Goal: Information Seeking & Learning: Learn about a topic

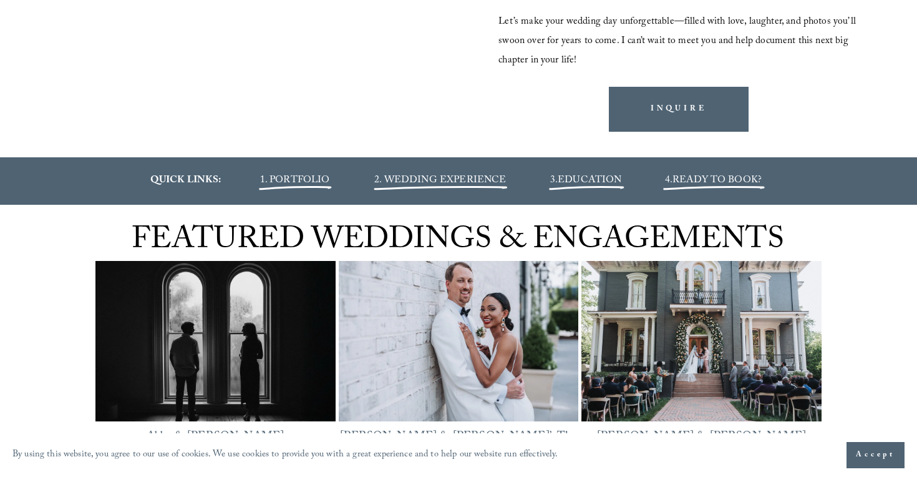
scroll to position [1303, 0]
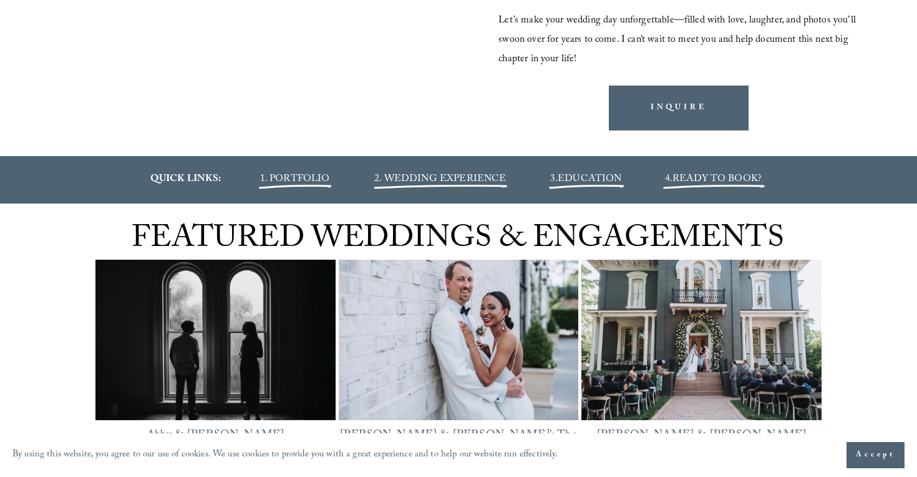
click at [604, 180] on span "EDUCATION" at bounding box center [590, 179] width 64 height 17
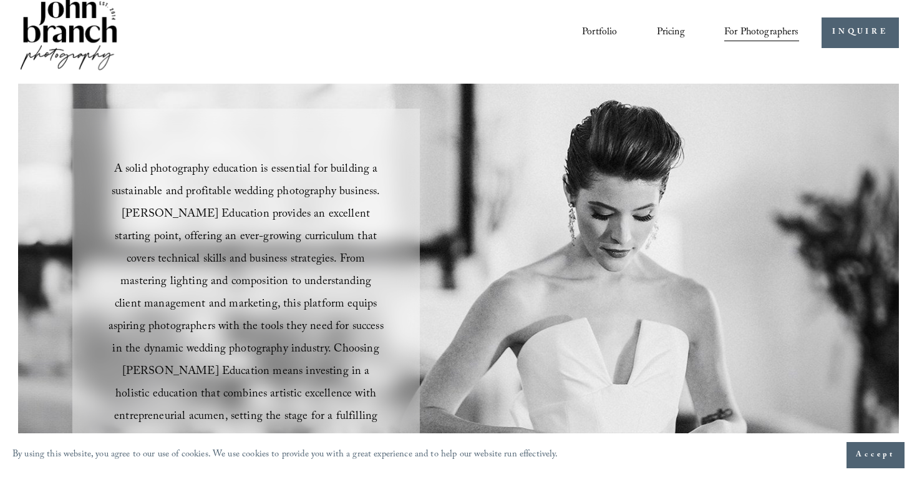
scroll to position [20, 0]
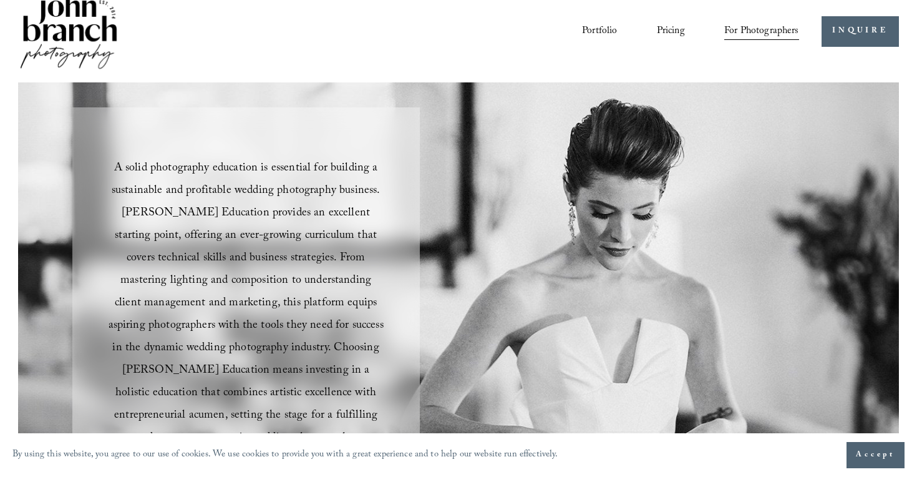
click at [0, 0] on span "Presets" at bounding box center [0, 0] width 0 height 0
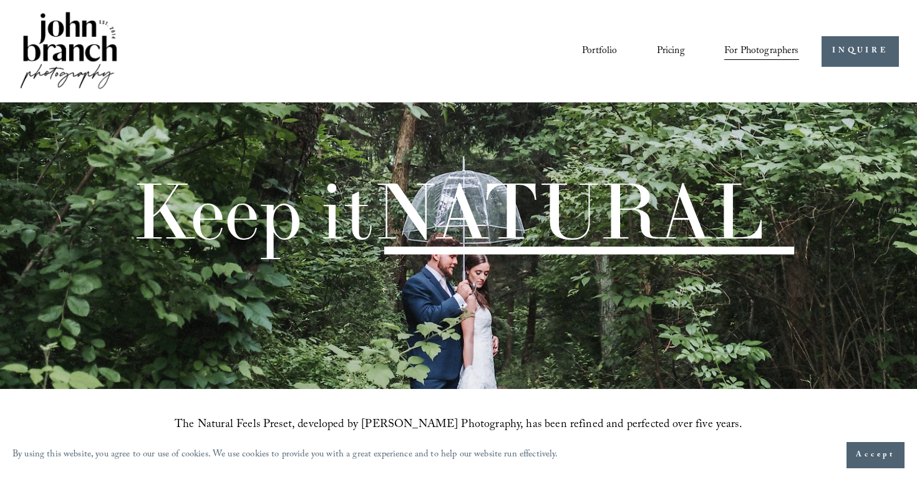
click at [0, 0] on span "Education" at bounding box center [0, 0] width 0 height 0
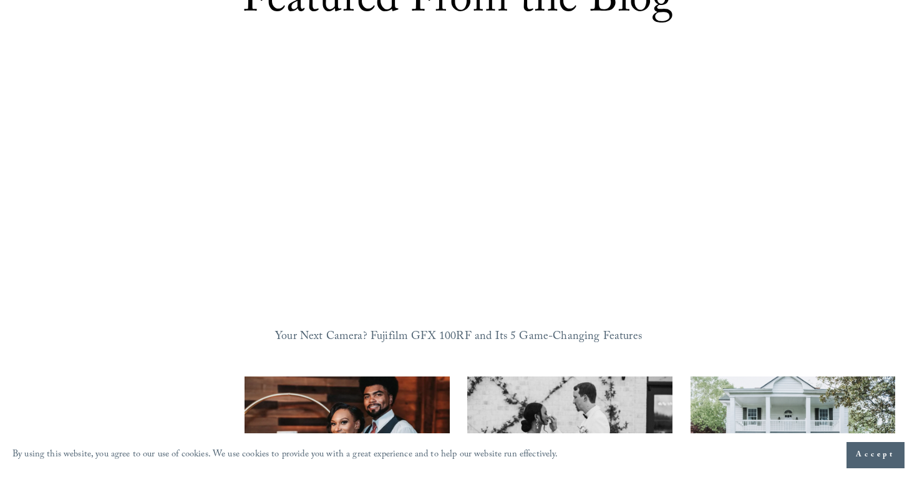
scroll to position [838, 0]
